Goal: Check status

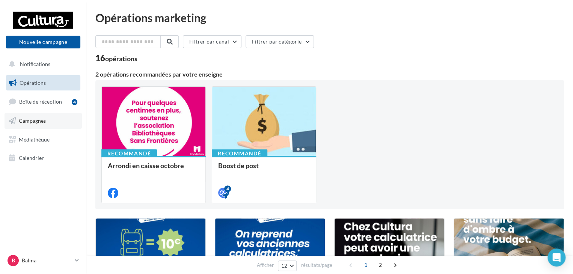
click at [33, 120] on span "Campagnes" at bounding box center [32, 120] width 27 height 6
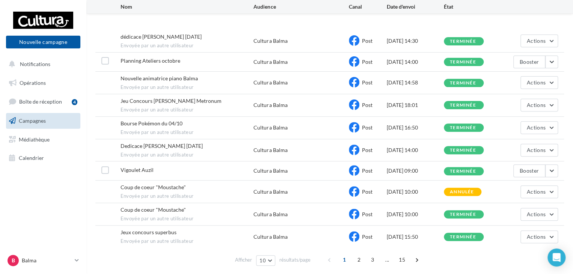
scroll to position [94, 0]
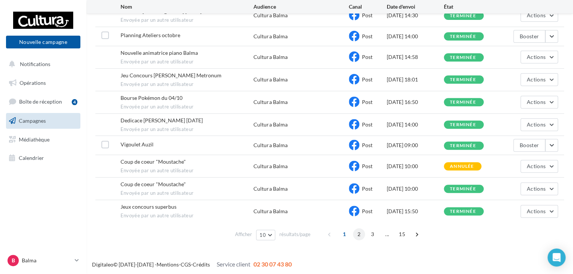
click at [356, 230] on span "2" at bounding box center [359, 234] width 12 height 12
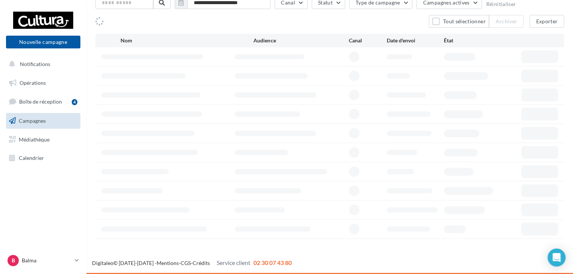
scroll to position [50, 0]
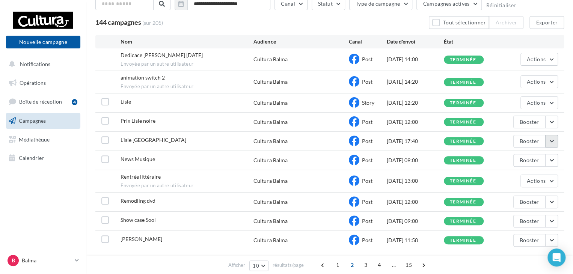
click at [552, 142] on button "button" at bounding box center [551, 141] width 13 height 13
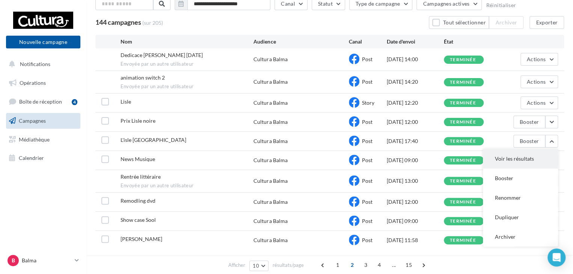
click at [524, 154] on button "Voir les résultats" at bounding box center [520, 159] width 75 height 20
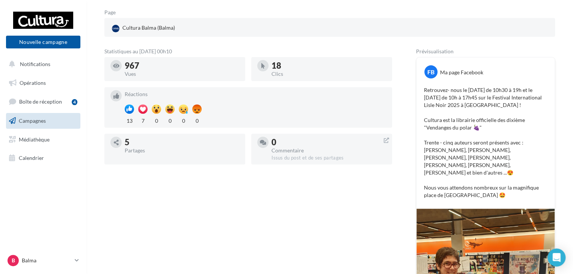
scroll to position [75, 0]
